Goal: Task Accomplishment & Management: Use online tool/utility

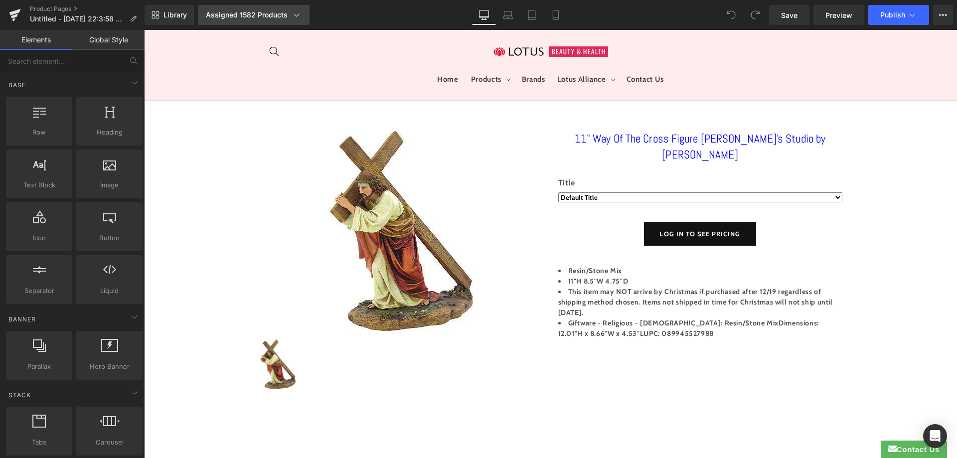
click at [277, 6] on link "Assigned 1582 Products" at bounding box center [254, 15] width 112 height 20
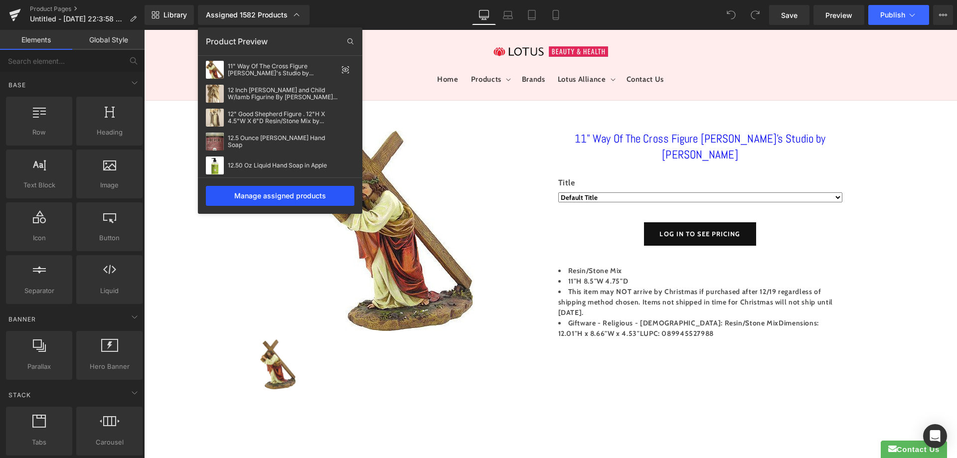
click at [305, 189] on div "Manage assigned products" at bounding box center [280, 196] width 149 height 20
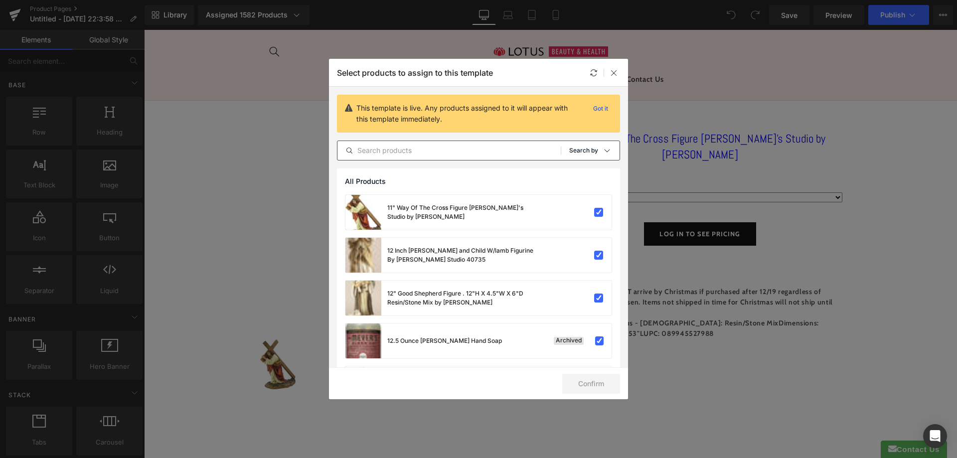
click at [586, 148] on p "Search by" at bounding box center [583, 150] width 29 height 7
click at [576, 219] on p "Product Templates" at bounding box center [571, 218] width 63 height 8
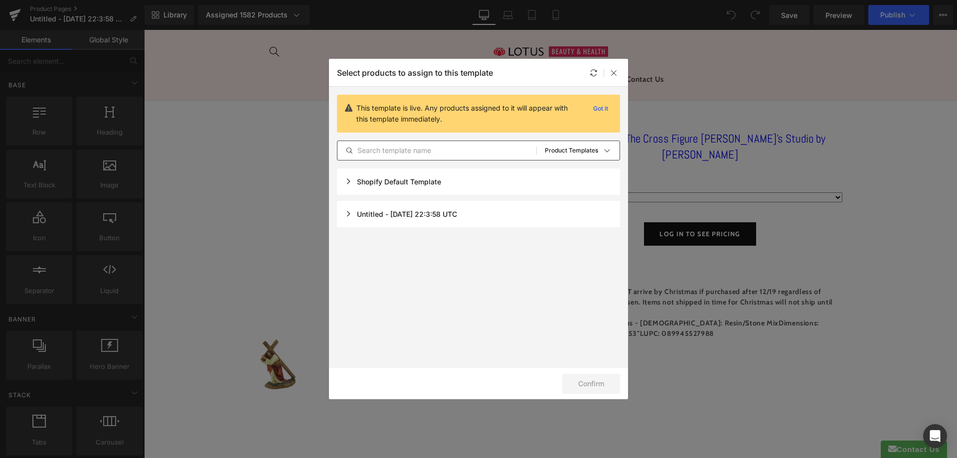
click at [381, 186] on div "Shopify Default Template" at bounding box center [478, 182] width 283 height 26
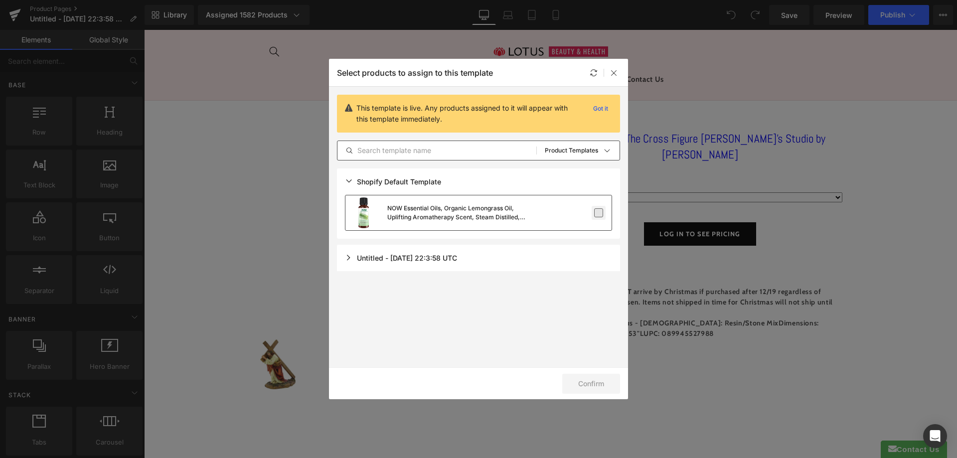
click at [596, 212] on label at bounding box center [598, 212] width 9 height 9
click at [599, 213] on input "checkbox" at bounding box center [599, 213] width 0 height 0
click at [593, 387] on button "Confirm" at bounding box center [592, 384] width 58 height 20
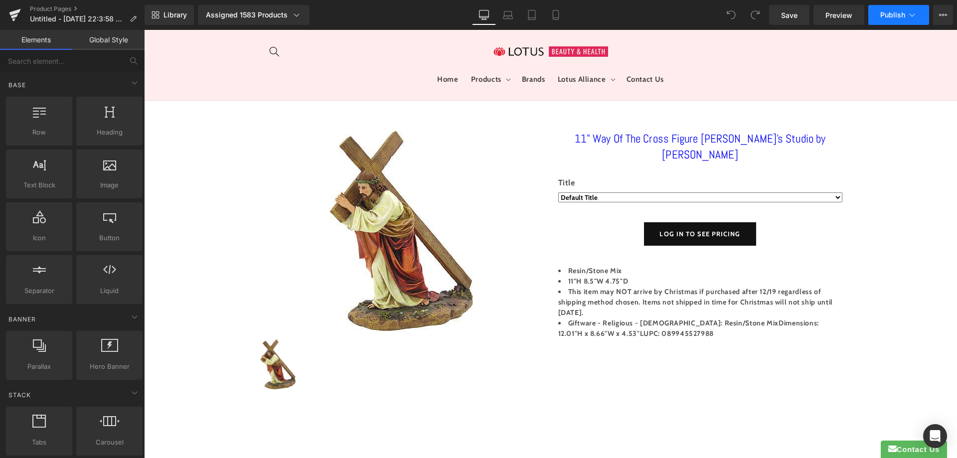
click at [908, 19] on icon at bounding box center [913, 15] width 10 height 10
